Goal: Find specific page/section: Find specific page/section

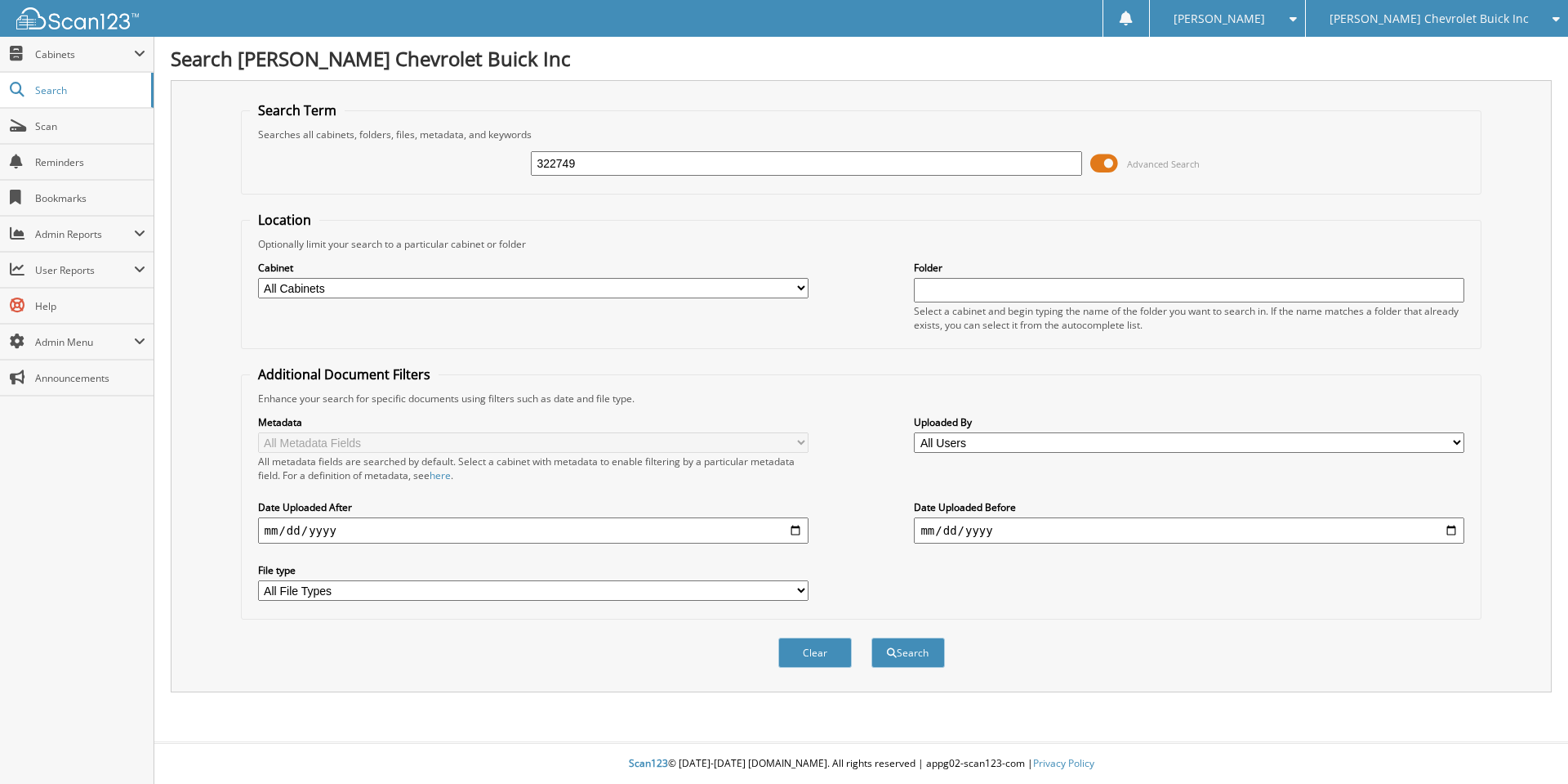
type input "322749"
click at [871, 637] on button "Search" at bounding box center [908, 652] width 74 height 30
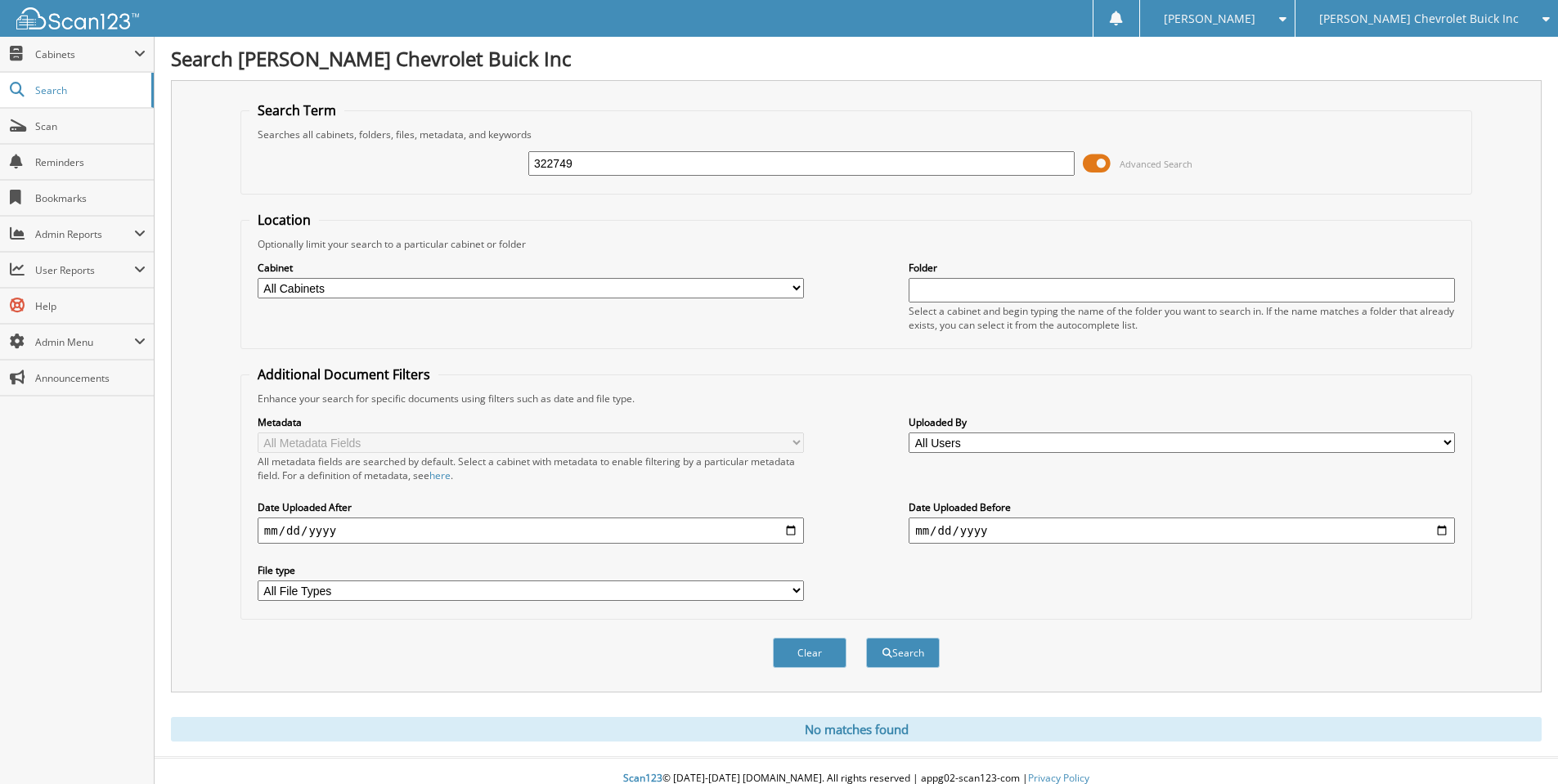
click at [1477, 20] on span "[PERSON_NAME] Chevrolet Buick Inc" at bounding box center [1419, 19] width 200 height 10
click at [1453, 50] on link "[PERSON_NAME]" at bounding box center [1426, 51] width 263 height 29
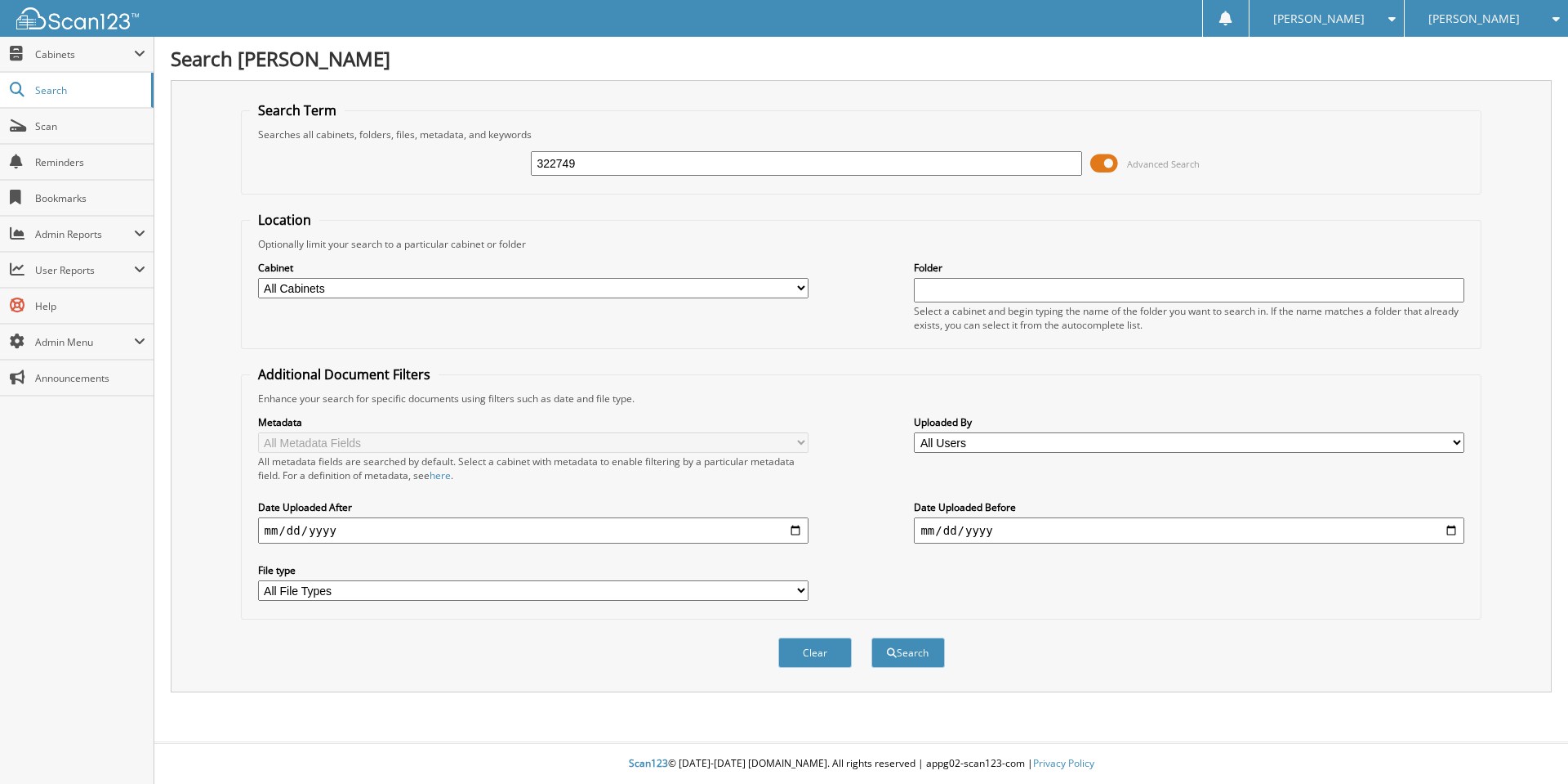
type input "322749"
click at [871, 637] on button "Search" at bounding box center [908, 652] width 74 height 30
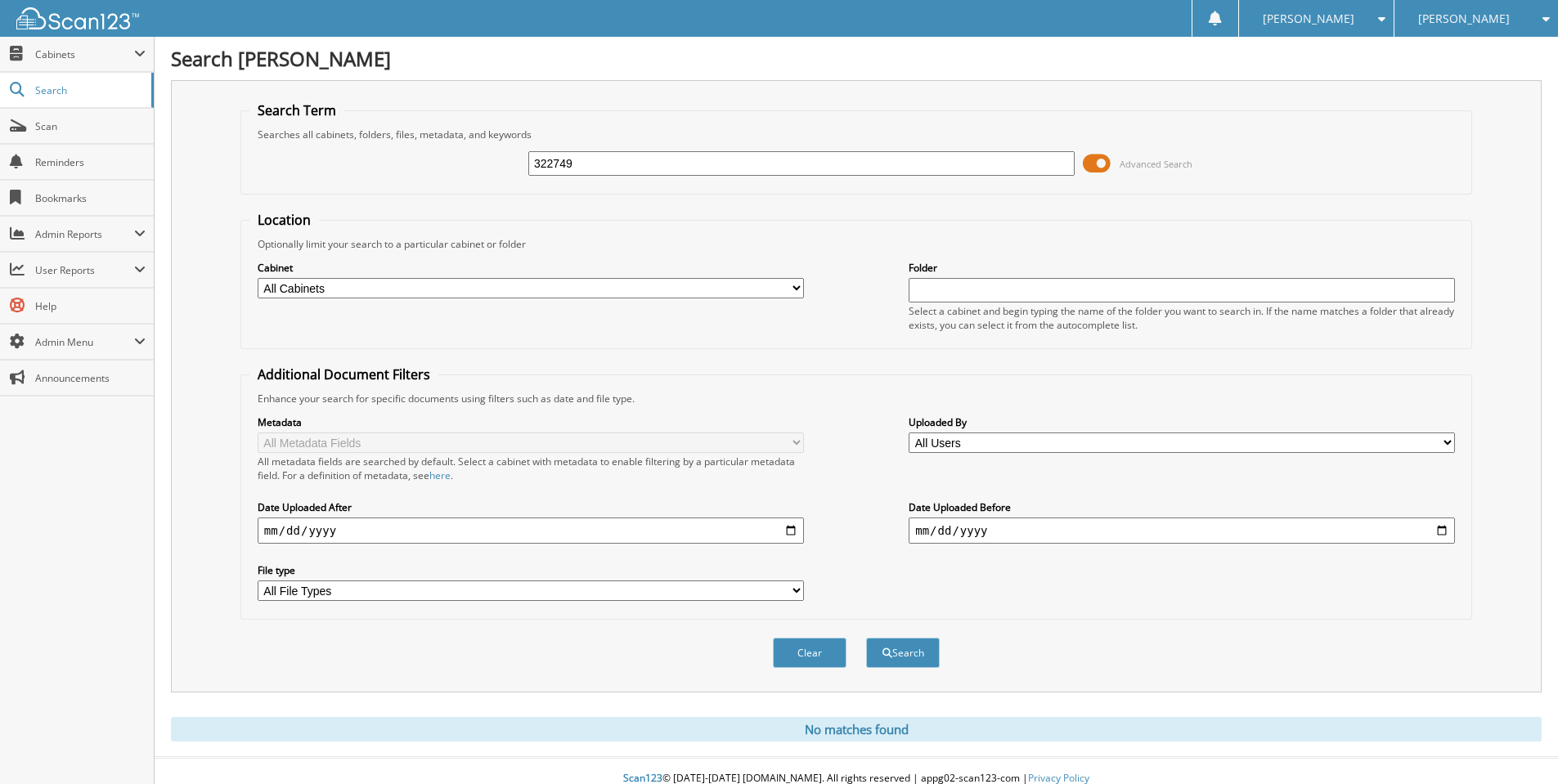
click at [1447, 33] on div "[PERSON_NAME]" at bounding box center [1476, 18] width 147 height 37
click at [1439, 57] on link "[PERSON_NAME] Chevrolet Buick Inc" at bounding box center [1476, 59] width 164 height 44
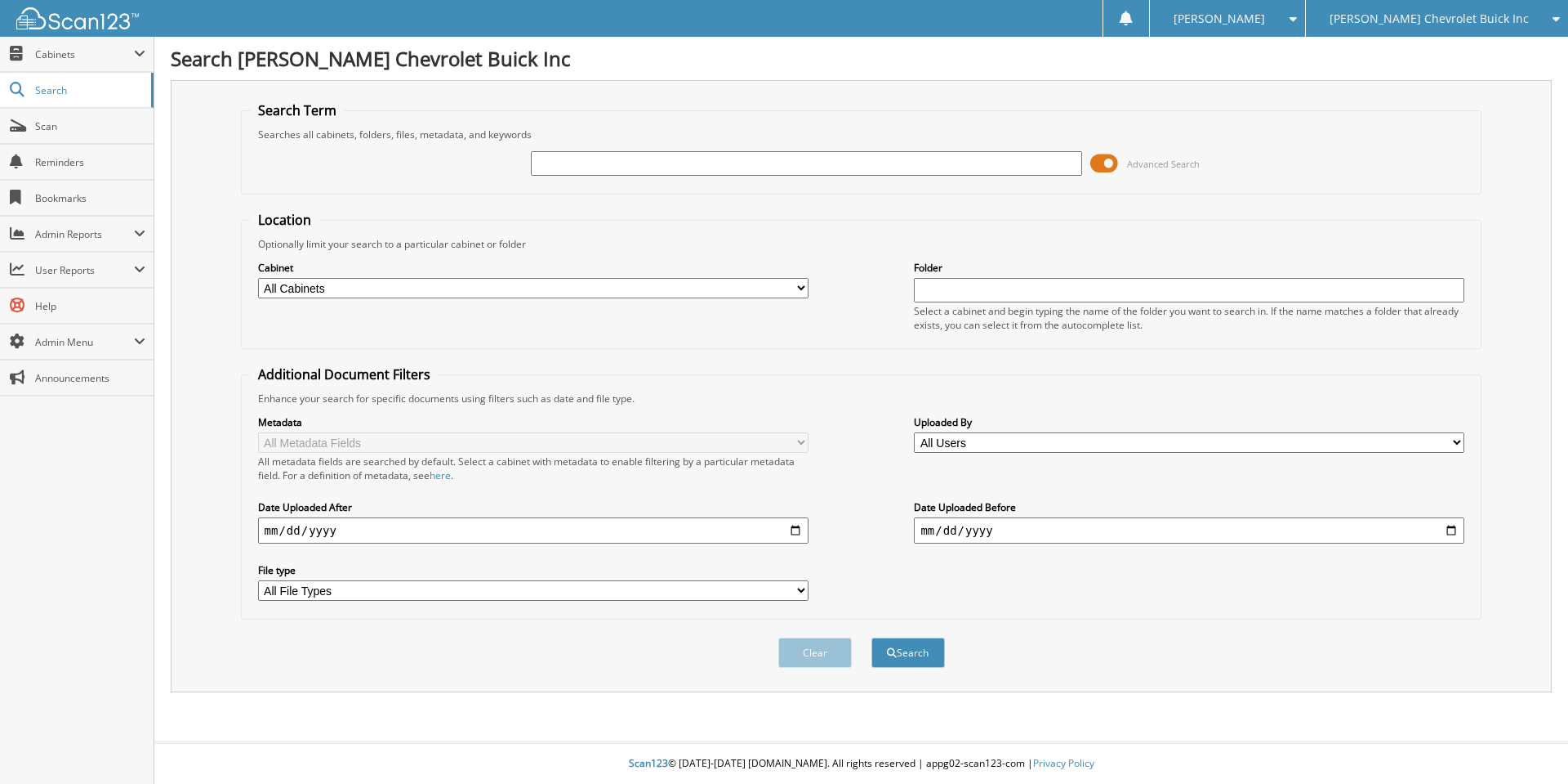
paste input "[US_VEHICLE_IDENTIFICATION_NUMBER]"
type input "[US_VEHICLE_IDENTIFICATION_NUMBER]"
click at [871, 637] on button "Search" at bounding box center [908, 652] width 74 height 30
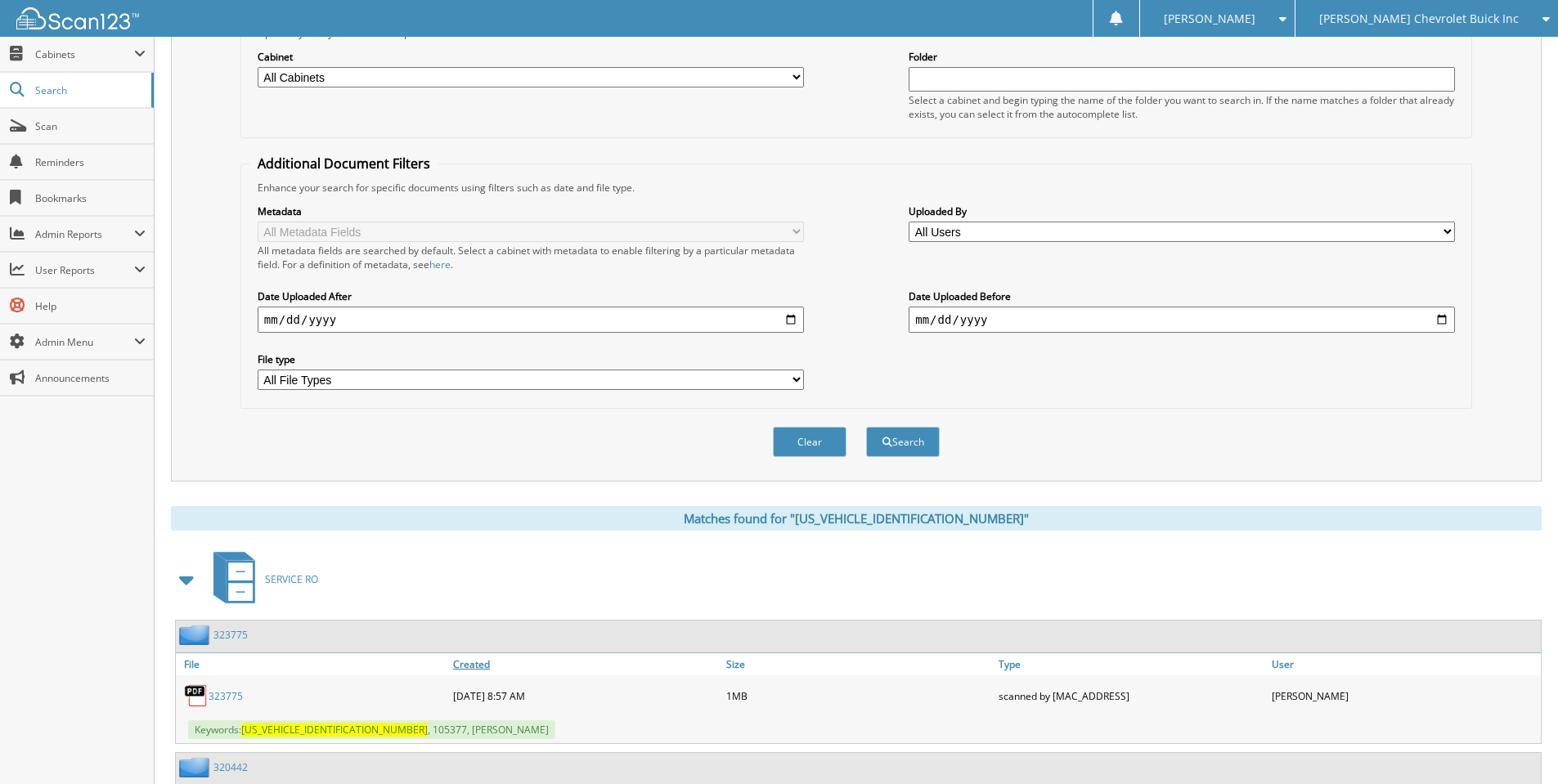
scroll to position [354, 0]
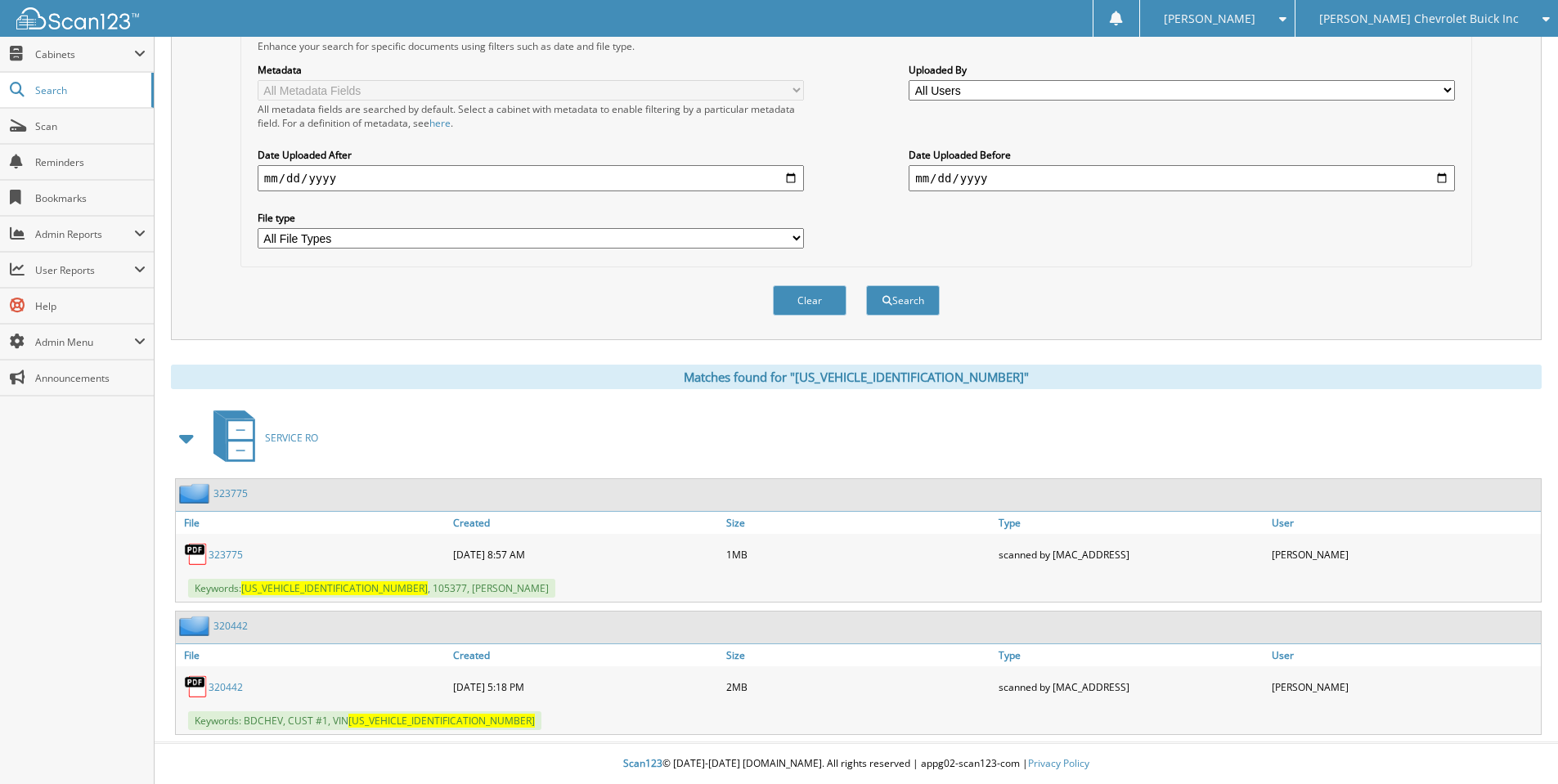
click at [228, 556] on link "323775" at bounding box center [226, 554] width 34 height 14
click at [226, 688] on link "320442" at bounding box center [226, 687] width 34 height 14
